Goal: Transaction & Acquisition: Purchase product/service

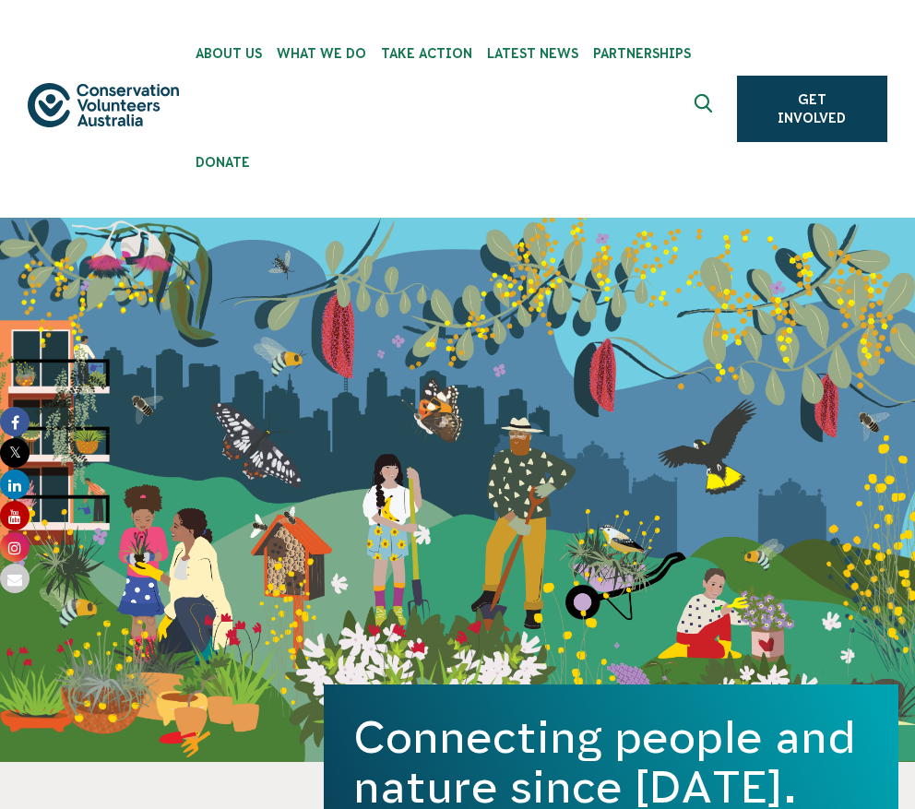
click at [827, 420] on div "Connecting people and nature since 1982. Get Involved" at bounding box center [457, 490] width 915 height 544
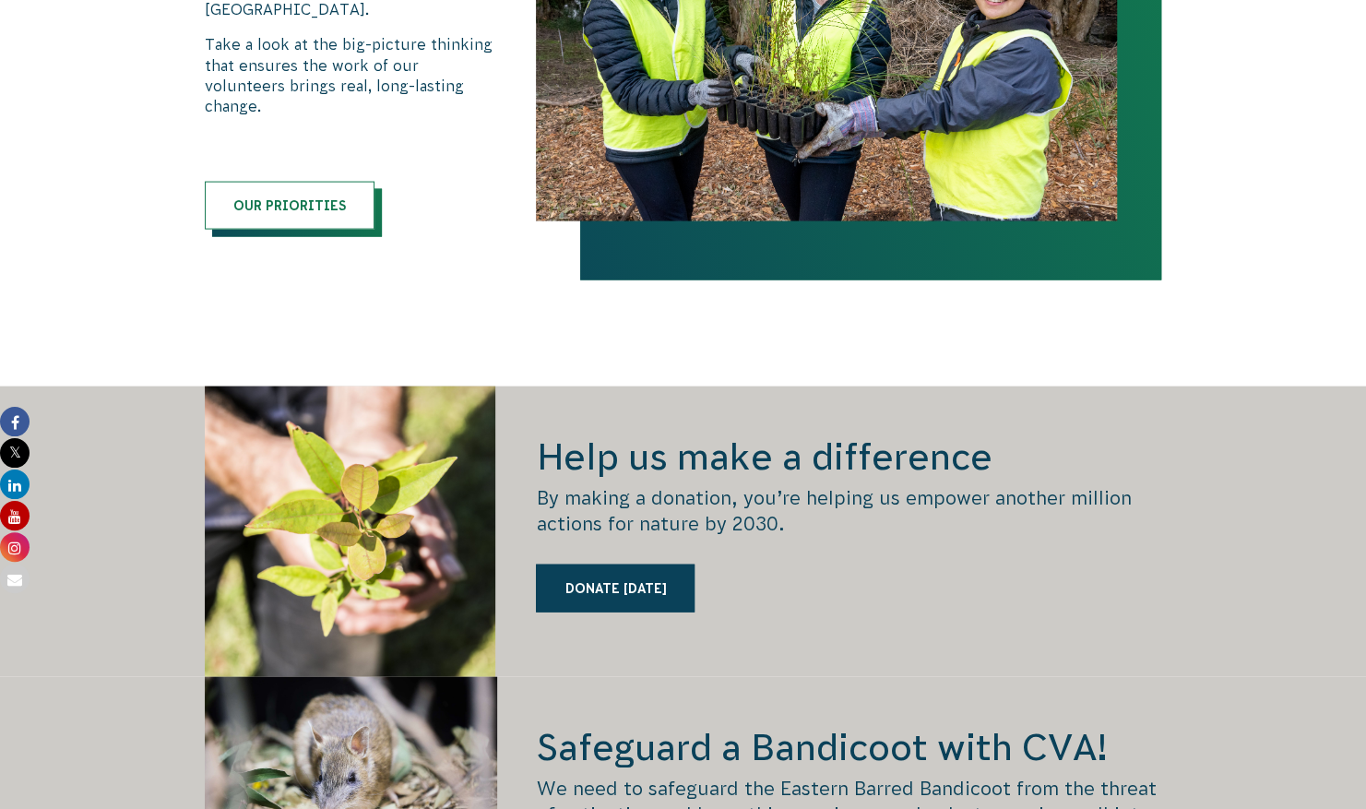
scroll to position [2224, 0]
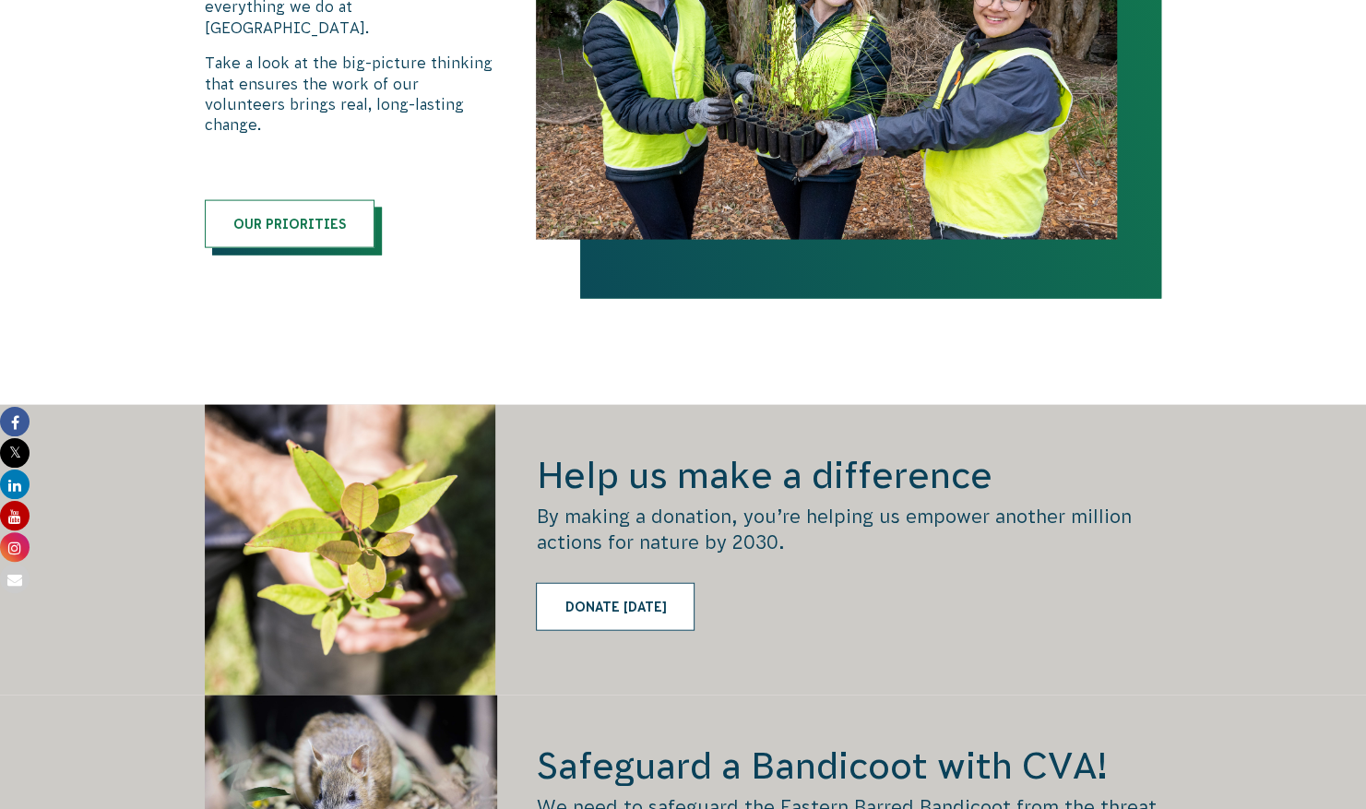
click at [625, 592] on link "Donate [DATE]" at bounding box center [615, 607] width 159 height 48
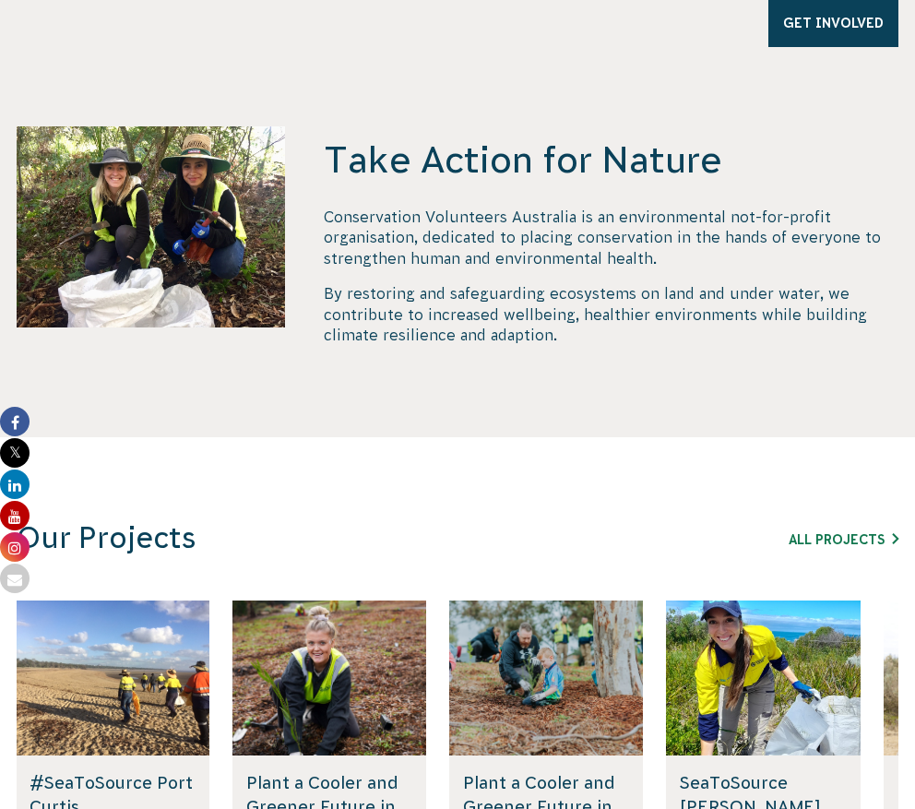
scroll to position [844, 0]
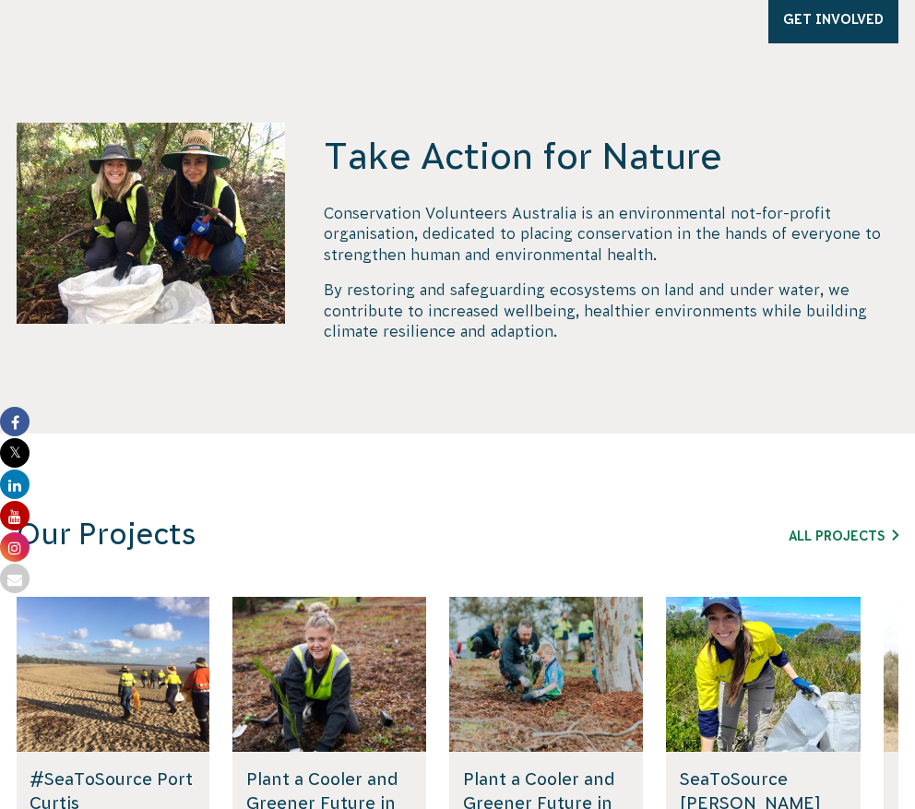
click at [530, 533] on h3 "Our Projects" at bounding box center [343, 534] width 652 height 36
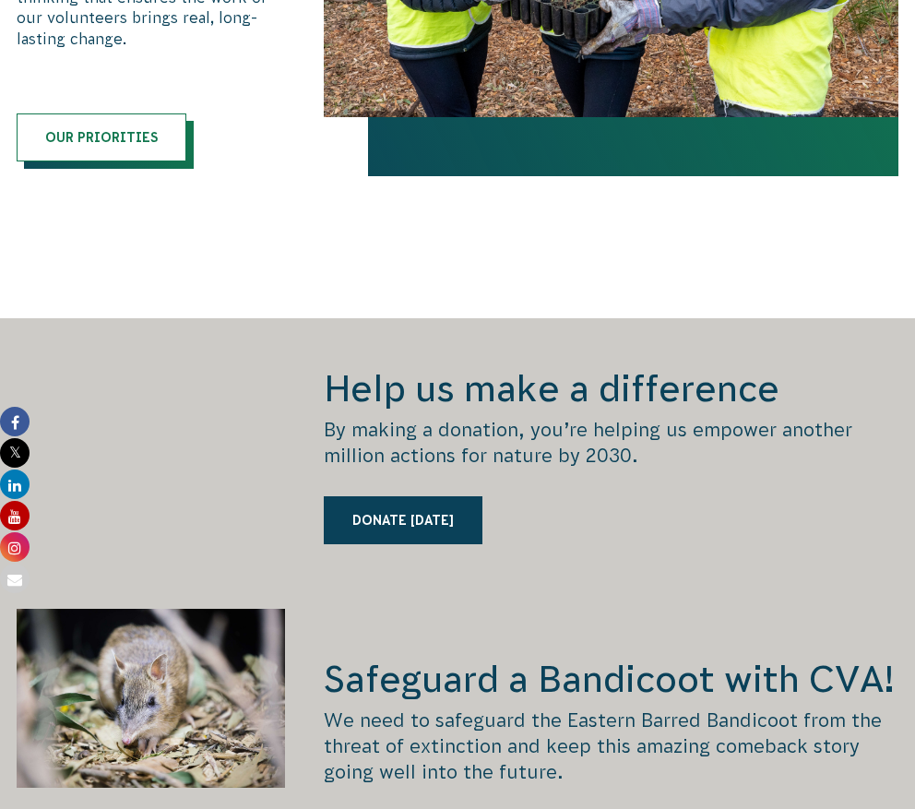
scroll to position [2495, 0]
